Goal: Information Seeking & Learning: Find specific fact

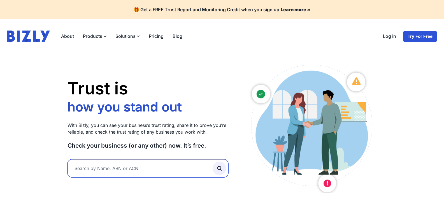
click at [128, 172] on input "text" at bounding box center [148, 169] width 161 height 18
paste input "Woodbine Neighbourhood Store"
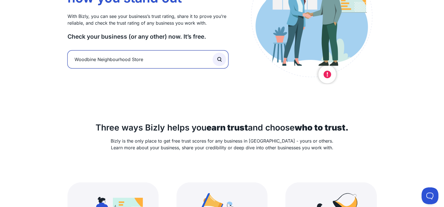
scroll to position [112, 0]
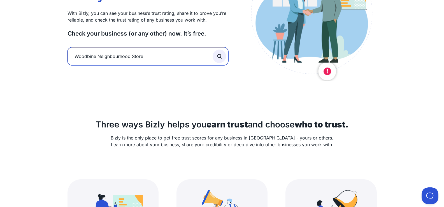
type input "Woodbine Neighbourhood Store"
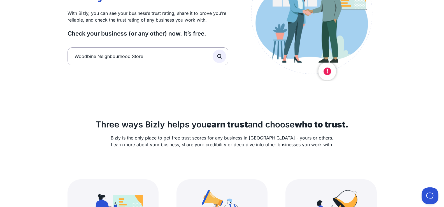
click at [220, 57] on icon "submit" at bounding box center [219, 56] width 6 height 6
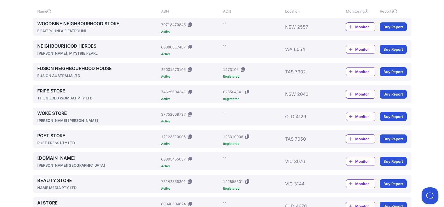
scroll to position [36, 0]
